Goal: Information Seeking & Learning: Learn about a topic

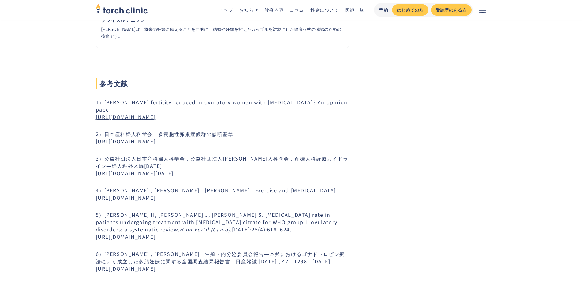
scroll to position [3485, 0]
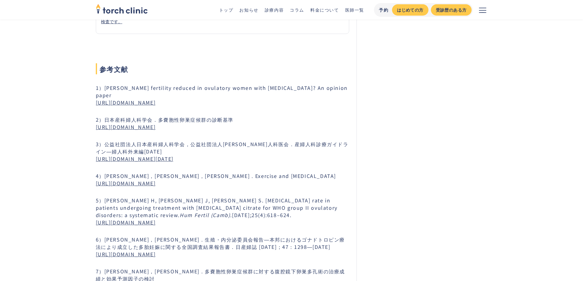
click at [119, 155] on link "[URL][DOMAIN_NAME][DATE]" at bounding box center [135, 158] width 78 height 7
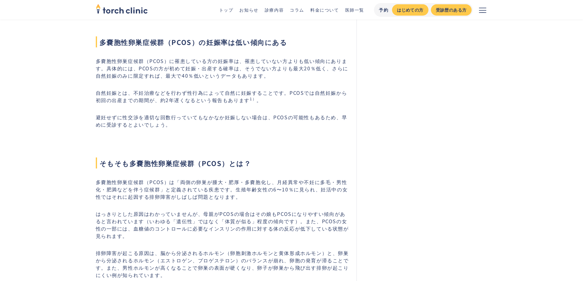
scroll to position [284, 0]
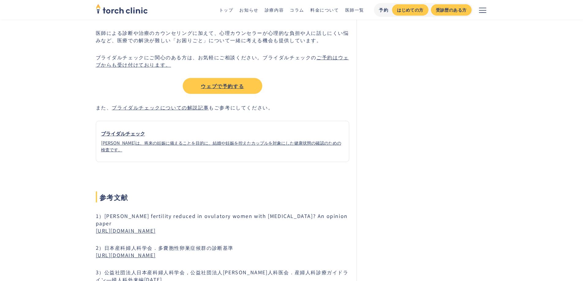
scroll to position [3400, 0]
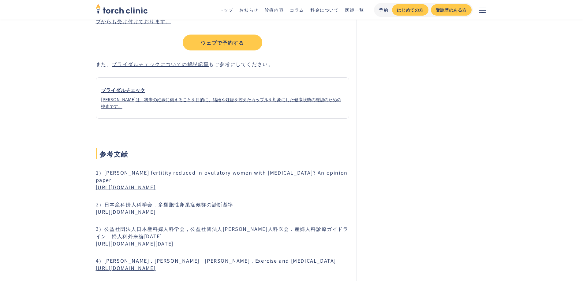
click at [156, 184] on link "https://academic.oup.com/humrep/article/36/9/2421/6333510" at bounding box center [126, 187] width 60 height 7
click at [156, 208] on link "[URL][DOMAIN_NAME]" at bounding box center [126, 211] width 60 height 7
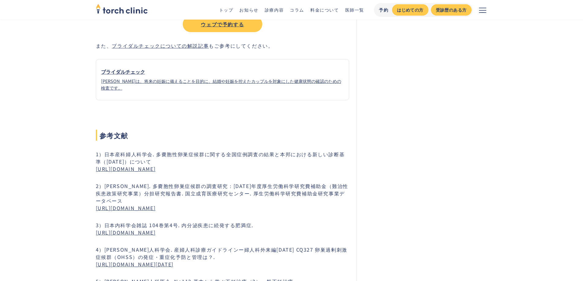
scroll to position [2694, 0]
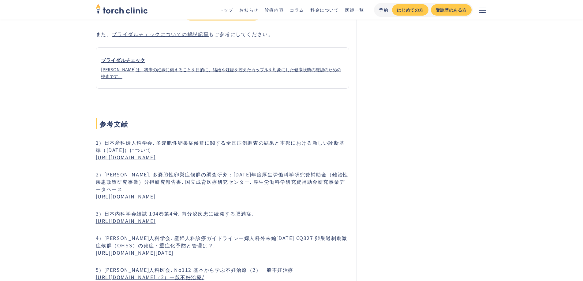
click at [156, 156] on link "[URL][DOMAIN_NAME]" at bounding box center [126, 157] width 60 height 7
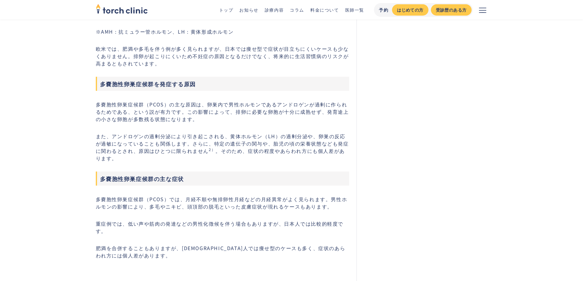
scroll to position [164, 0]
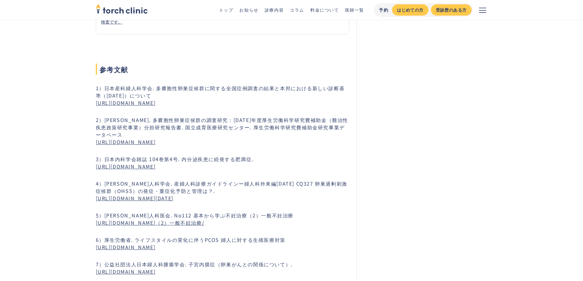
scroll to position [2757, 0]
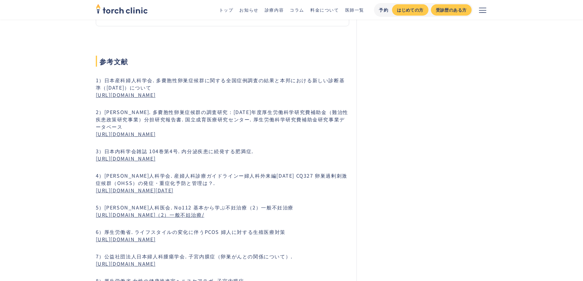
click at [174, 187] on link "[URL][DOMAIN_NAME][DATE]" at bounding box center [135, 190] width 78 height 7
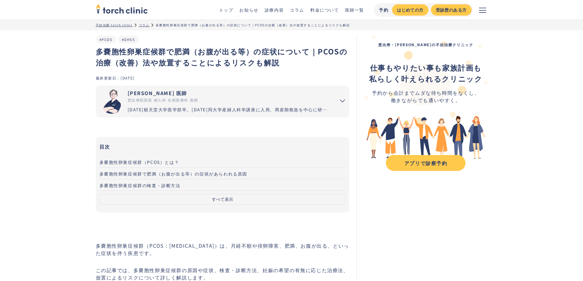
drag, startPoint x: 480, startPoint y: 231, endPoint x: 488, endPoint y: 221, distance: 13.3
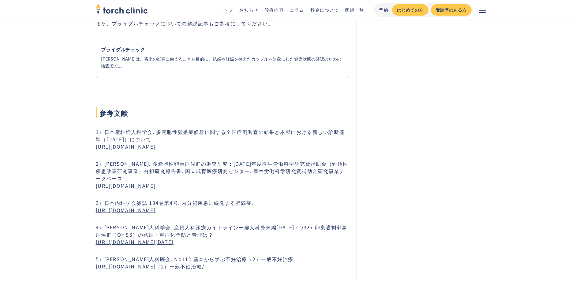
scroll to position [2737, 0]
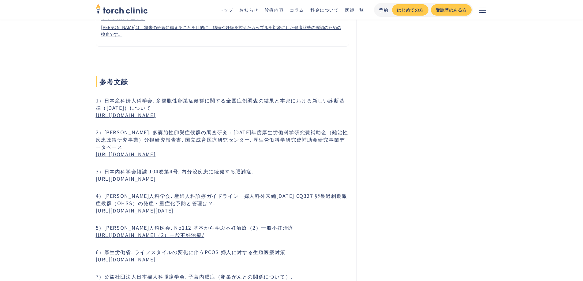
click at [172, 215] on link "[URL][DOMAIN_NAME]（2）一般不妊治療/" at bounding box center [150, 234] width 109 height 7
click at [156, 115] on link "[URL][DOMAIN_NAME]" at bounding box center [126, 114] width 60 height 7
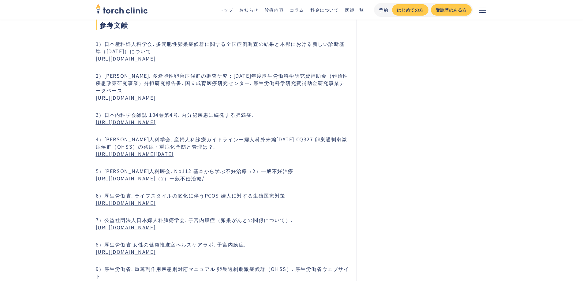
scroll to position [2798, 0]
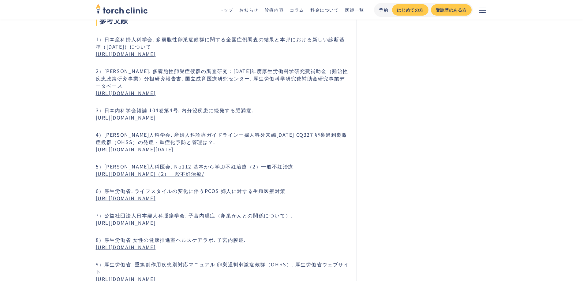
click at [156, 195] on link "[URL][DOMAIN_NAME]" at bounding box center [126, 198] width 60 height 7
click at [156, 215] on link "[URL][DOMAIN_NAME]" at bounding box center [126, 222] width 60 height 7
click at [156, 53] on link "[URL][DOMAIN_NAME]" at bounding box center [126, 53] width 60 height 7
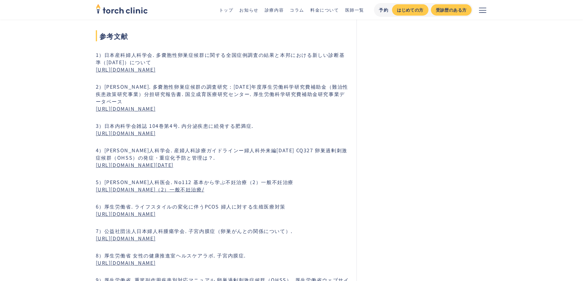
scroll to position [2767, 0]
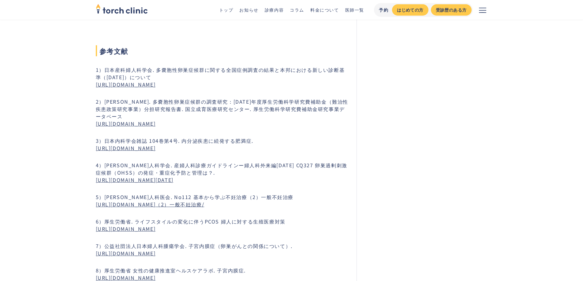
click at [156, 120] on link "[URL][DOMAIN_NAME]" at bounding box center [126, 123] width 60 height 7
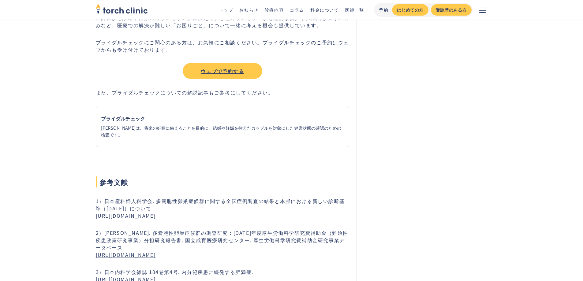
scroll to position [2683, 0]
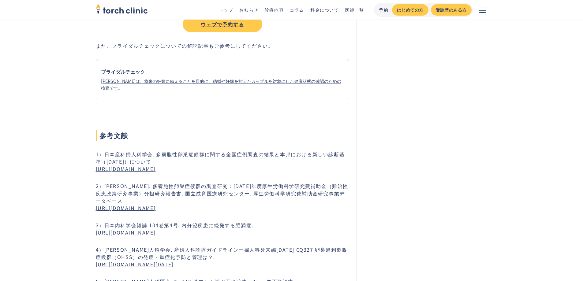
click at [156, 170] on link "[URL][DOMAIN_NAME]" at bounding box center [126, 168] width 60 height 7
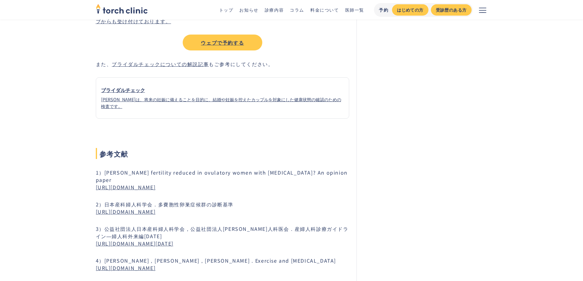
click at [174, 240] on link "[URL][DOMAIN_NAME][DATE]" at bounding box center [135, 243] width 78 height 7
